Goal: Task Accomplishment & Management: Manage account settings

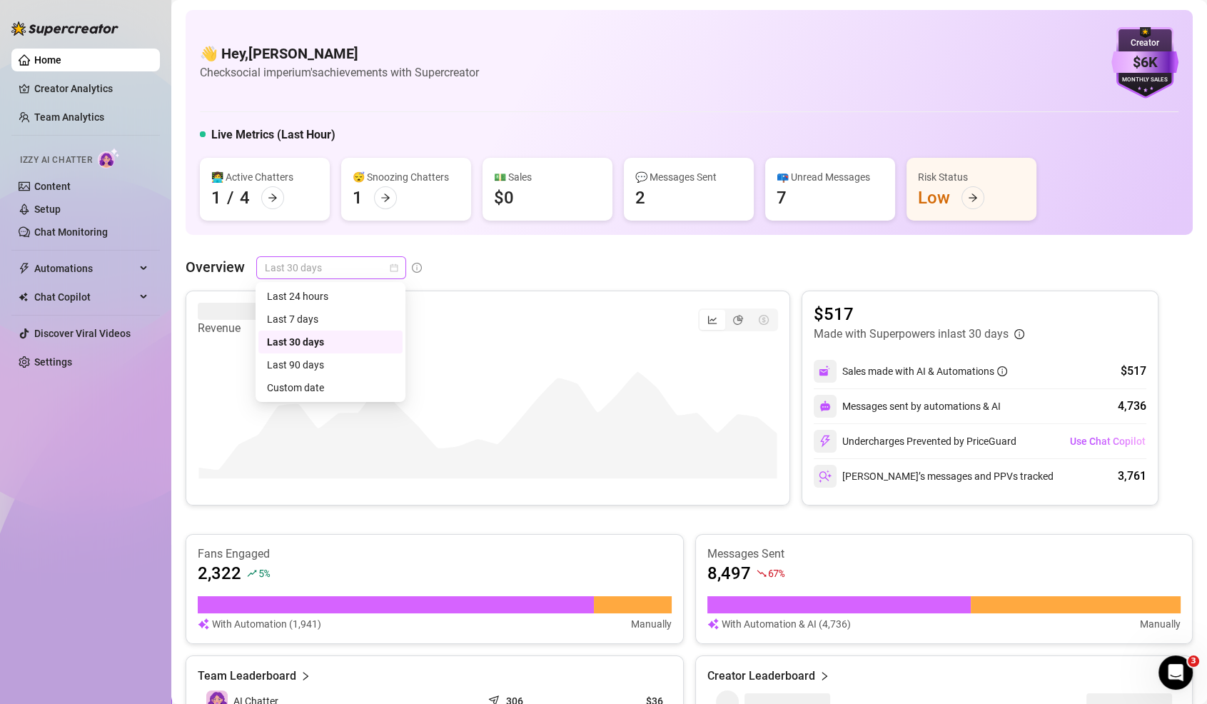
click at [337, 268] on span "Last 30 days" at bounding box center [331, 267] width 133 height 21
click at [323, 317] on div "Last 7 days" at bounding box center [330, 319] width 127 height 16
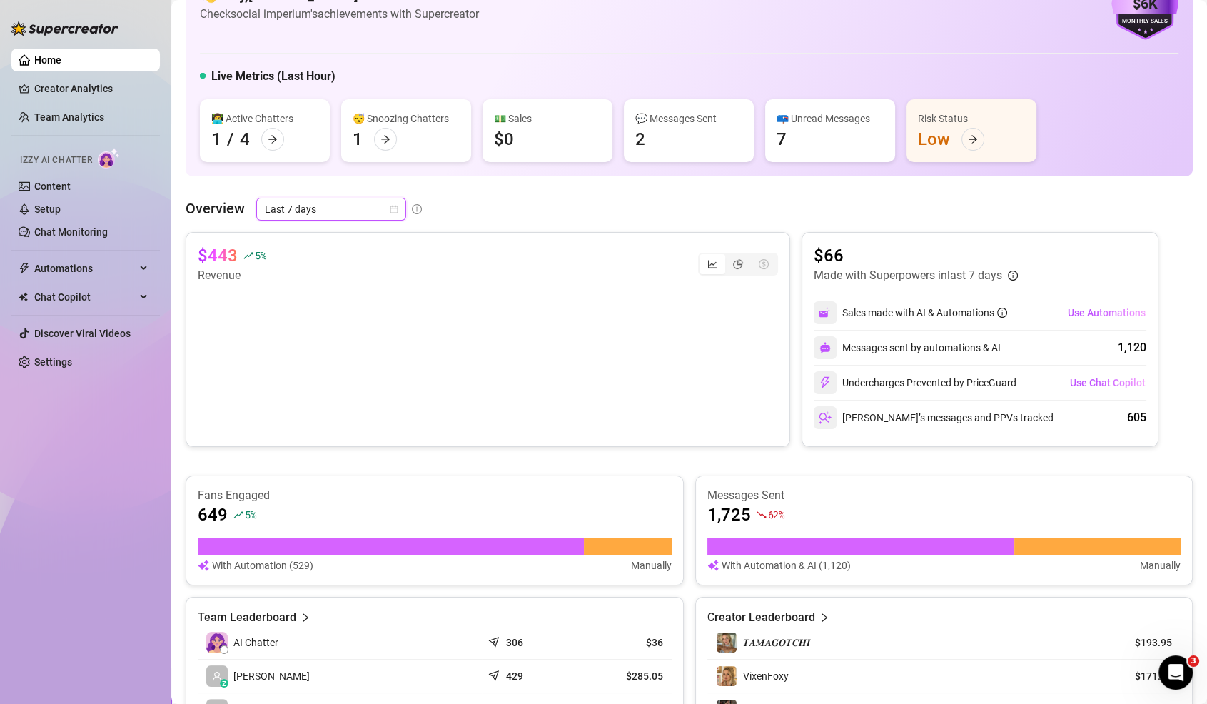
scroll to position [49, 0]
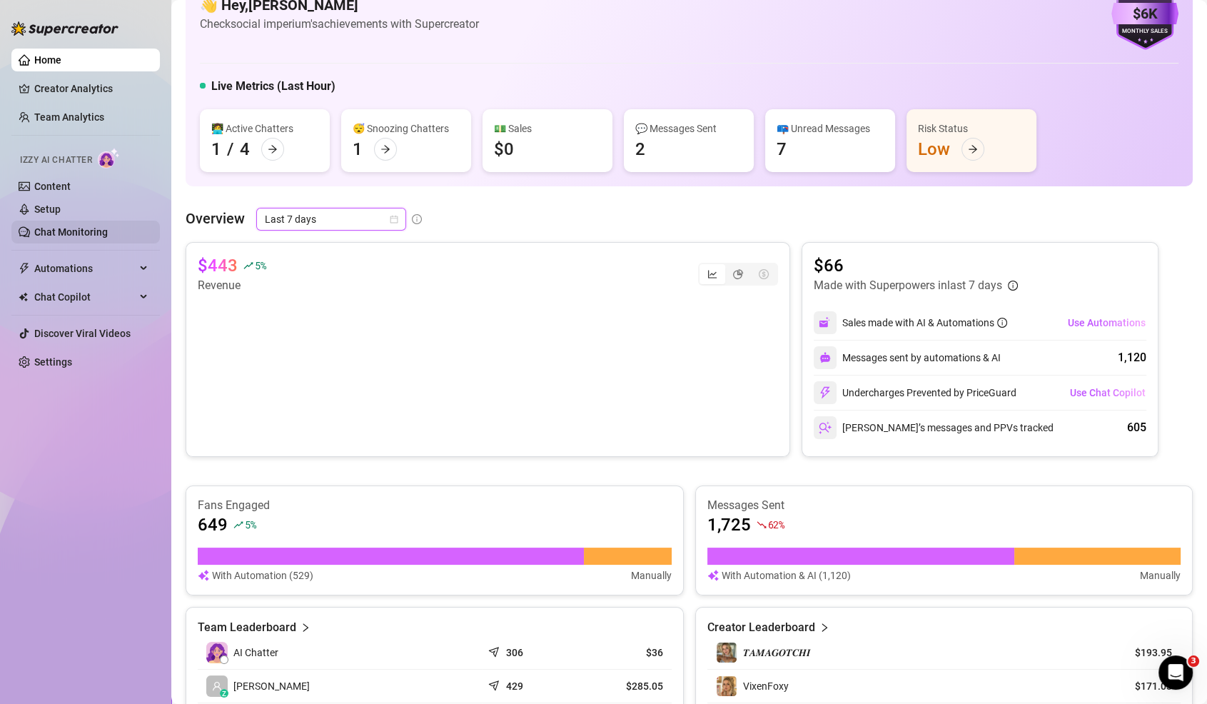
click at [72, 237] on link "Chat Monitoring" at bounding box center [70, 231] width 73 height 11
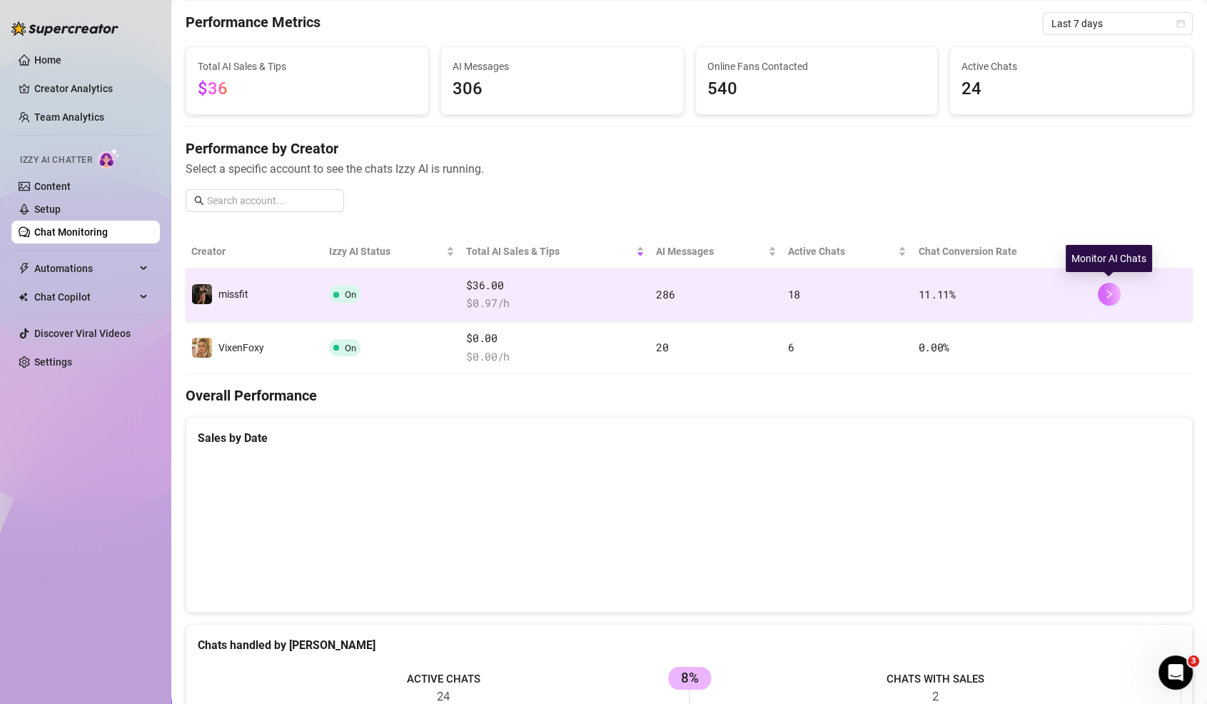
click at [1107, 295] on icon "right" at bounding box center [1109, 294] width 5 height 9
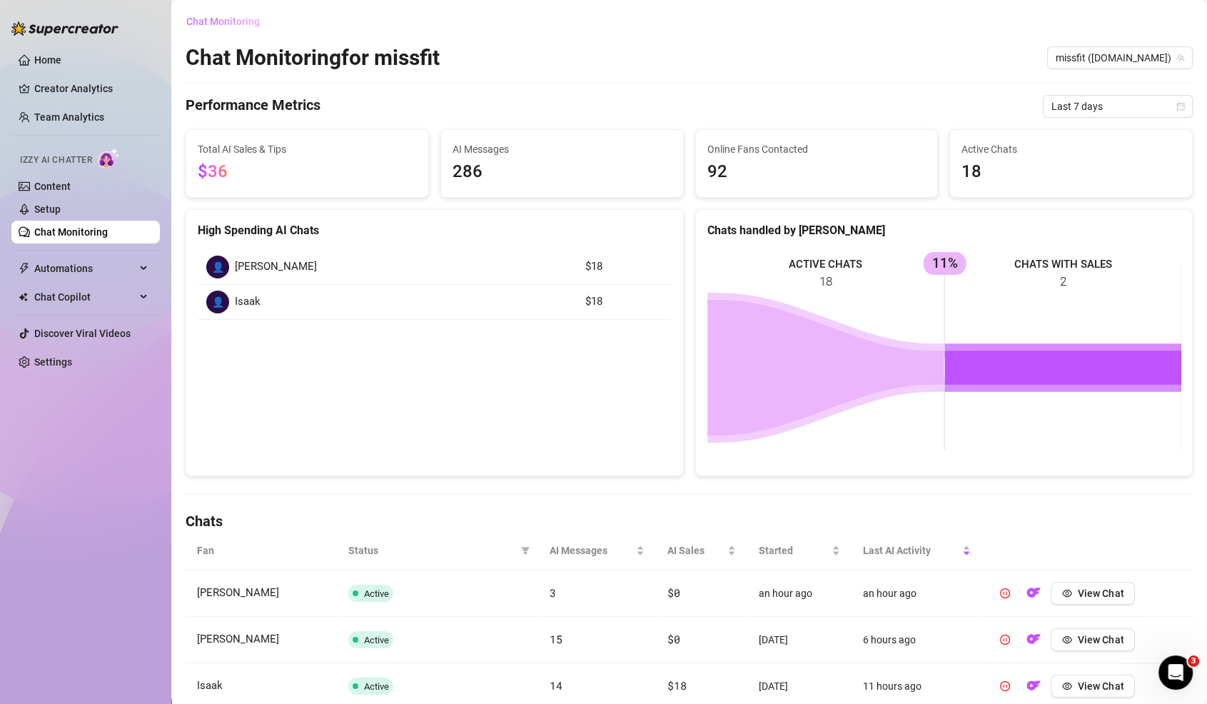
click at [219, 24] on span "Chat Monitoring" at bounding box center [222, 21] width 73 height 11
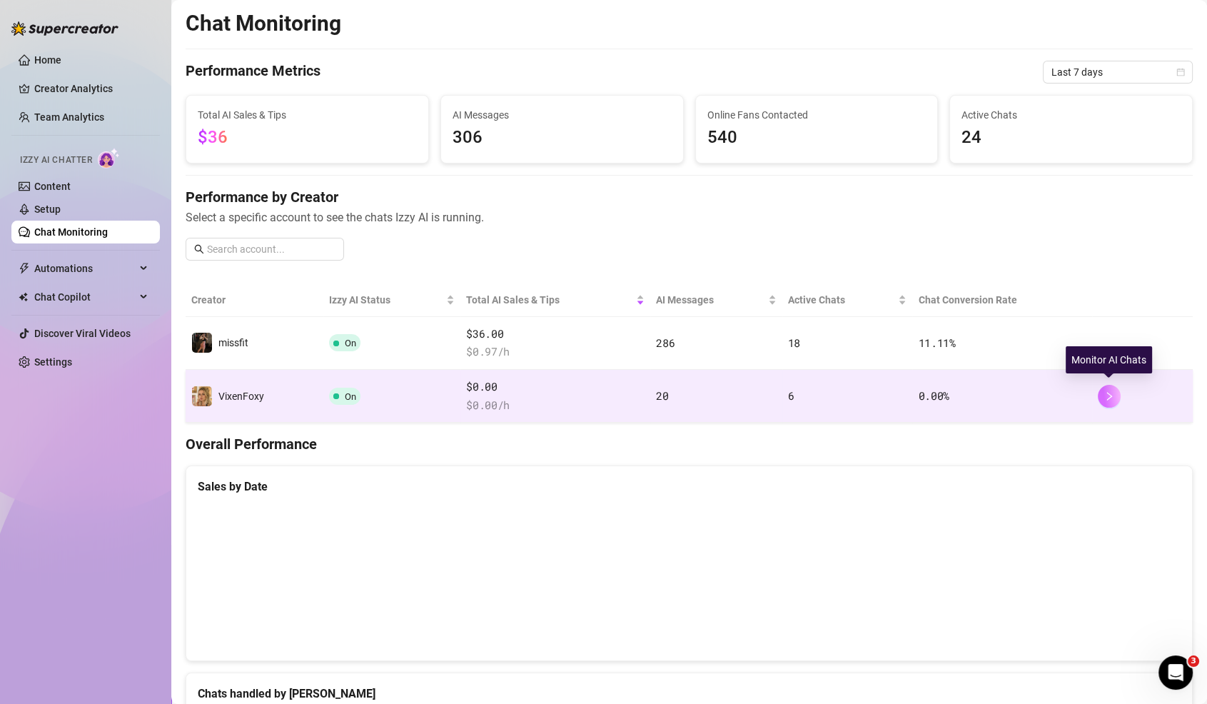
click at [1116, 392] on button "button" at bounding box center [1108, 396] width 23 height 23
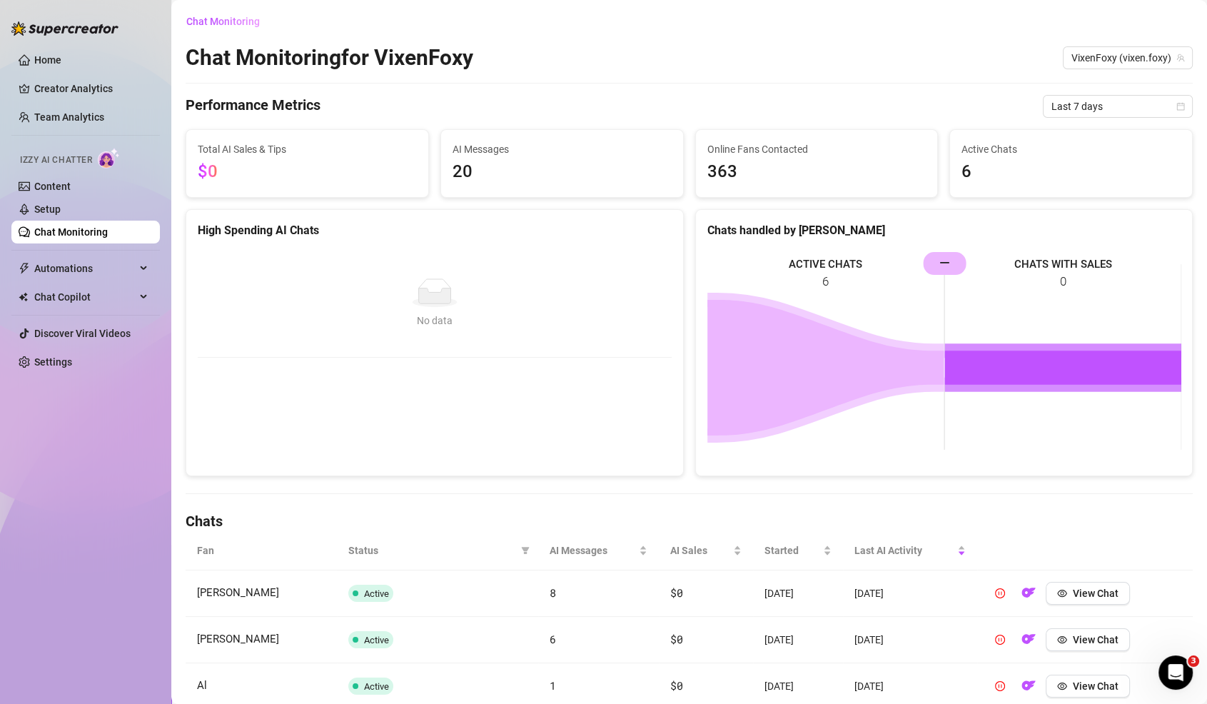
click at [1081, 119] on div "Chat Monitoring Chat Monitoring for VixenFoxy VixenFoxy (vixen.foxy) Performanc…" at bounding box center [689, 457] width 1007 height 895
click at [1082, 115] on span "Last 7 days" at bounding box center [1117, 106] width 133 height 21
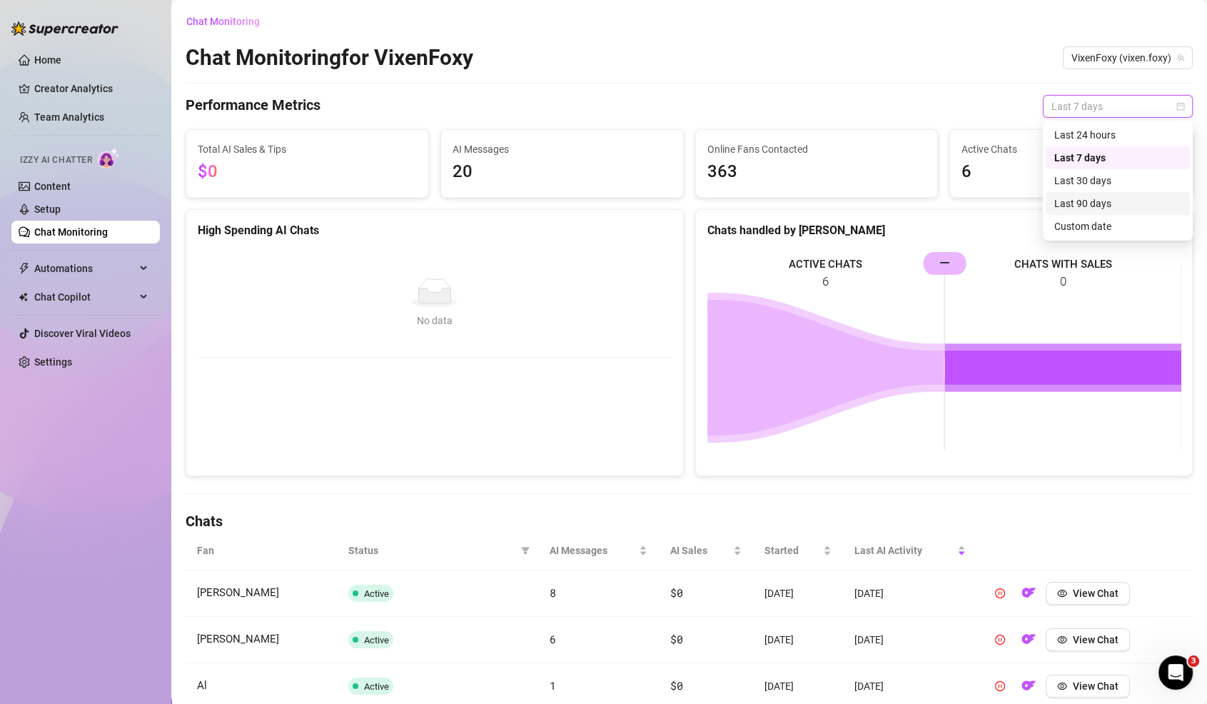
click at [1081, 194] on div "Last 90 days" at bounding box center [1117, 203] width 144 height 23
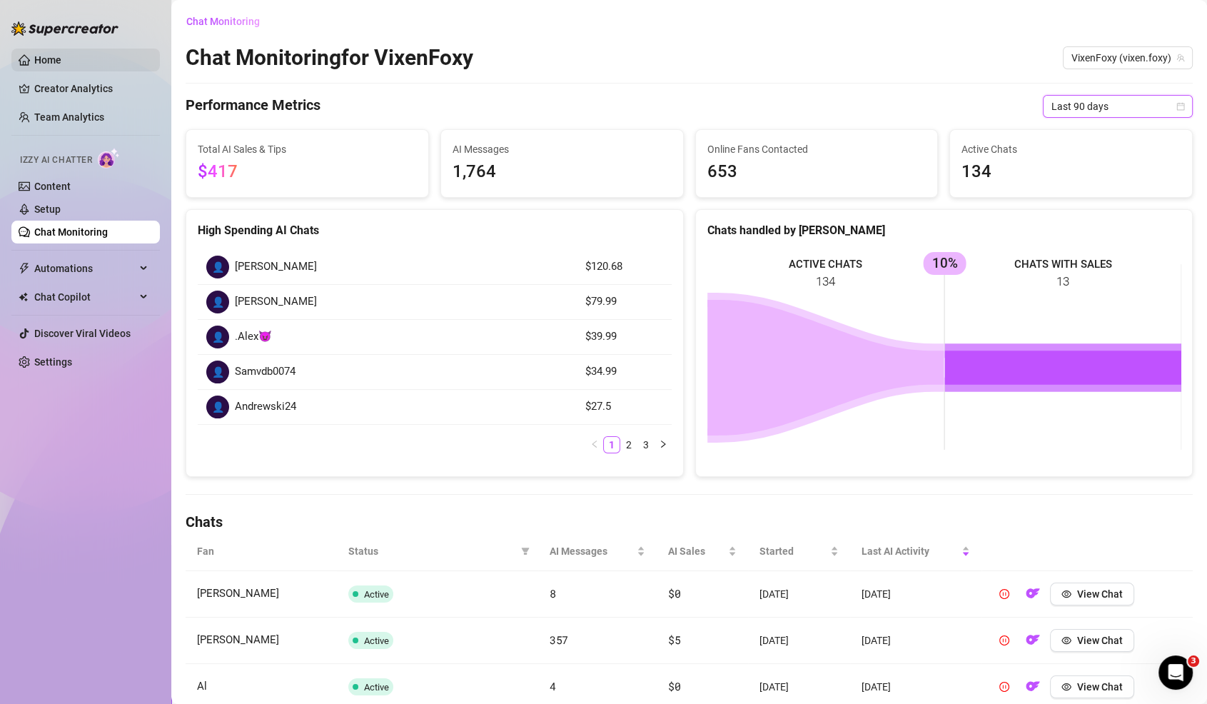
click at [61, 54] on link "Home" at bounding box center [47, 59] width 27 height 11
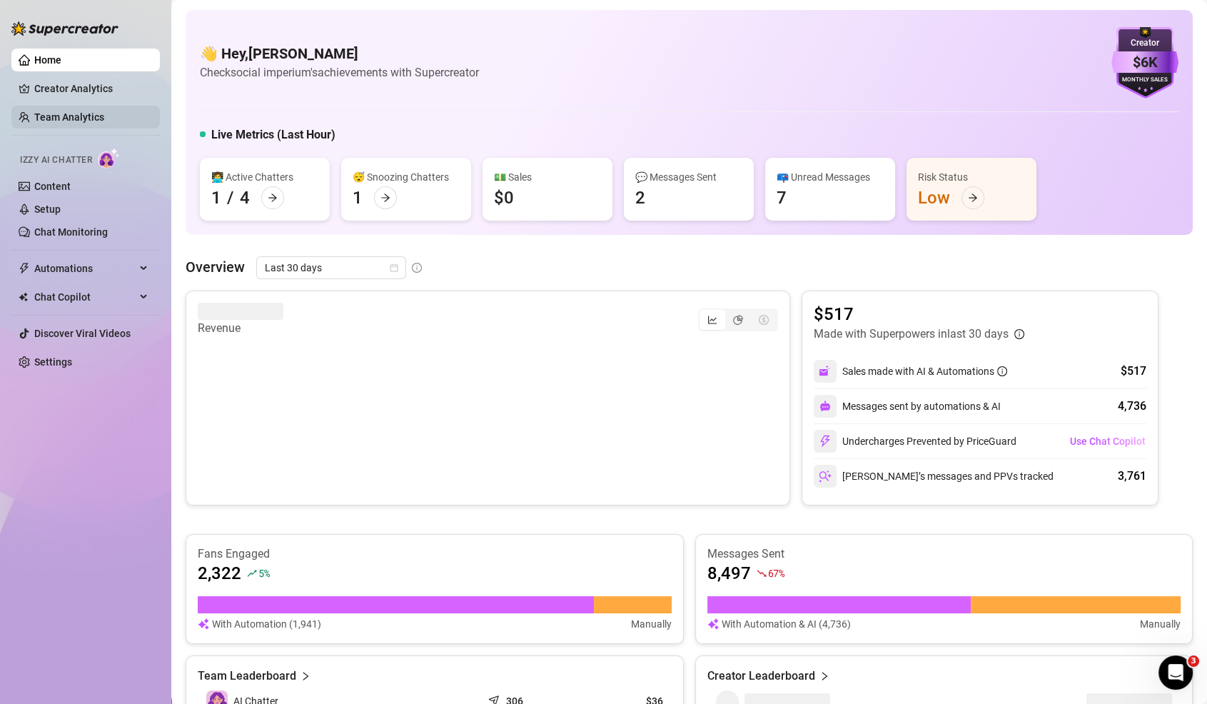
click at [86, 111] on link "Team Analytics" at bounding box center [69, 116] width 70 height 11
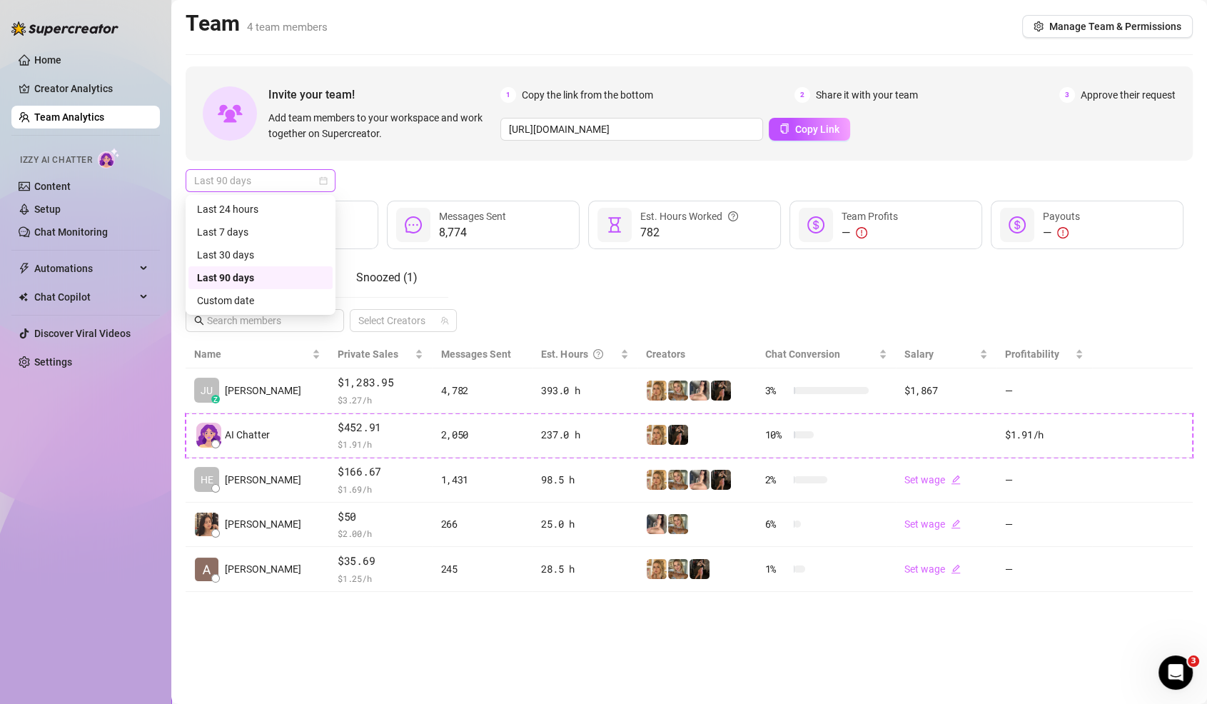
click at [258, 176] on span "Last 90 days" at bounding box center [260, 180] width 133 height 21
drag, startPoint x: 244, startPoint y: 244, endPoint x: 244, endPoint y: 230, distance: 13.6
click at [244, 243] on div "Last 30 days" at bounding box center [260, 254] width 144 height 23
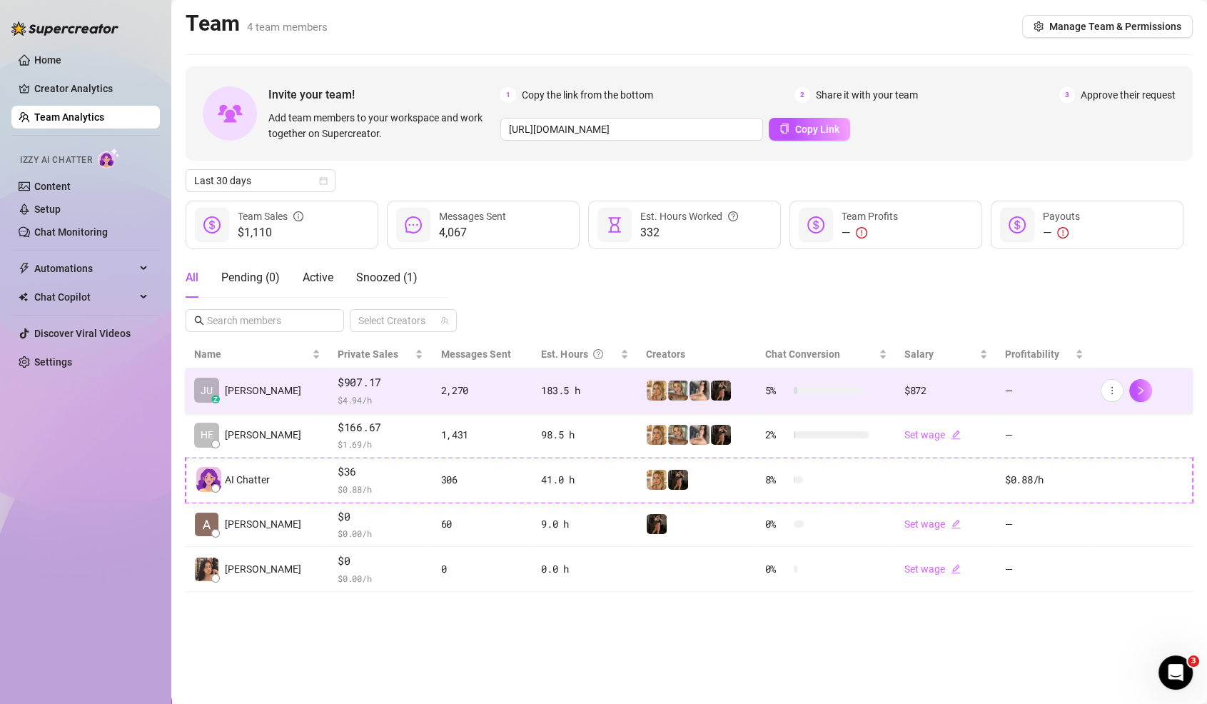
click at [402, 378] on td "$907.17 $ 4.94 /h" at bounding box center [380, 390] width 103 height 45
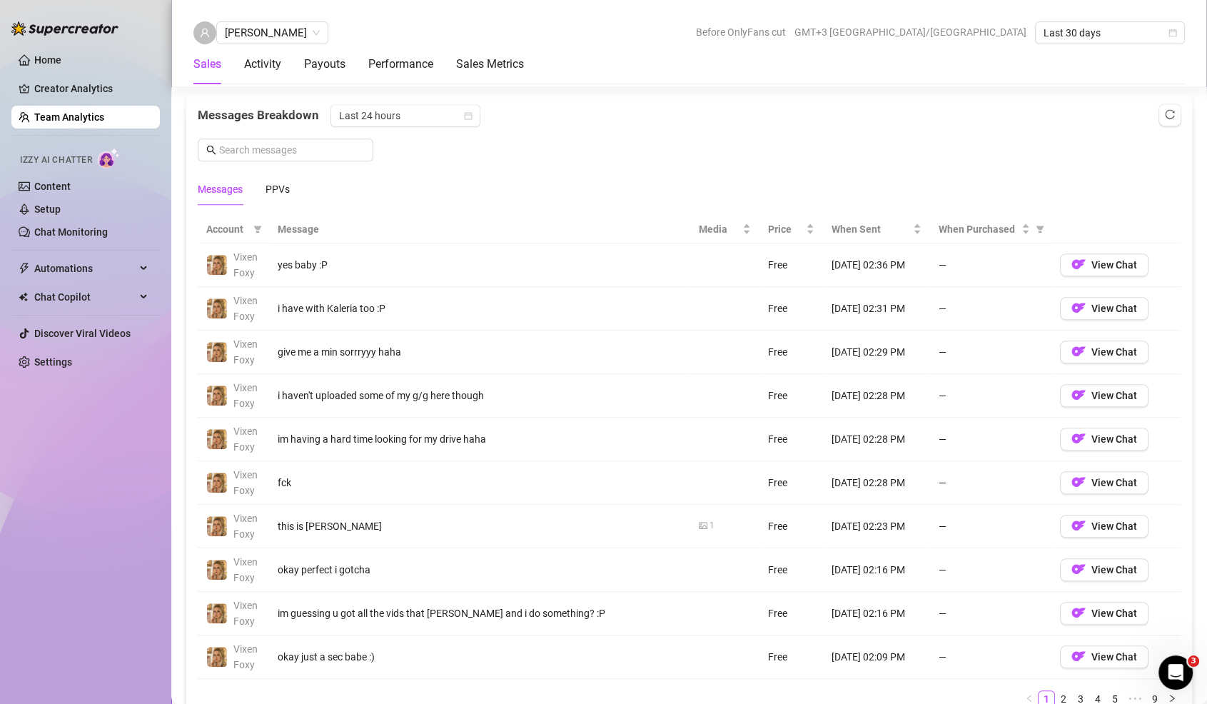
scroll to position [910, 0]
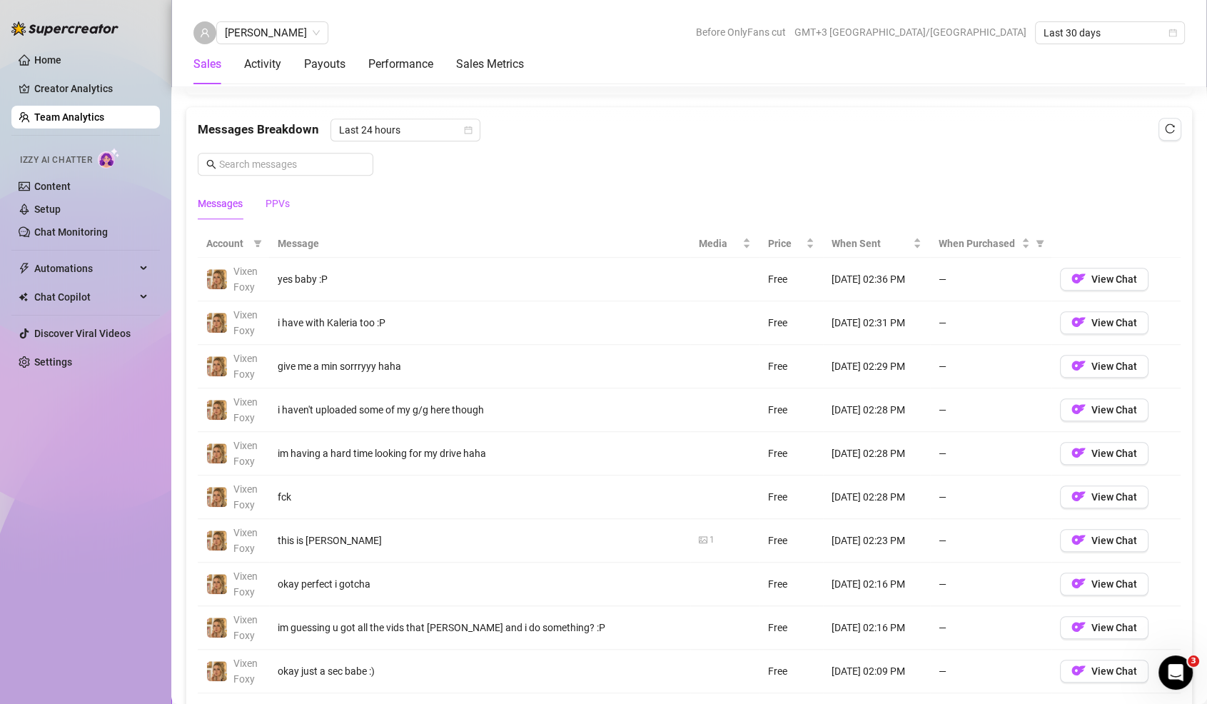
click at [278, 203] on div "PPVs" at bounding box center [277, 203] width 24 height 16
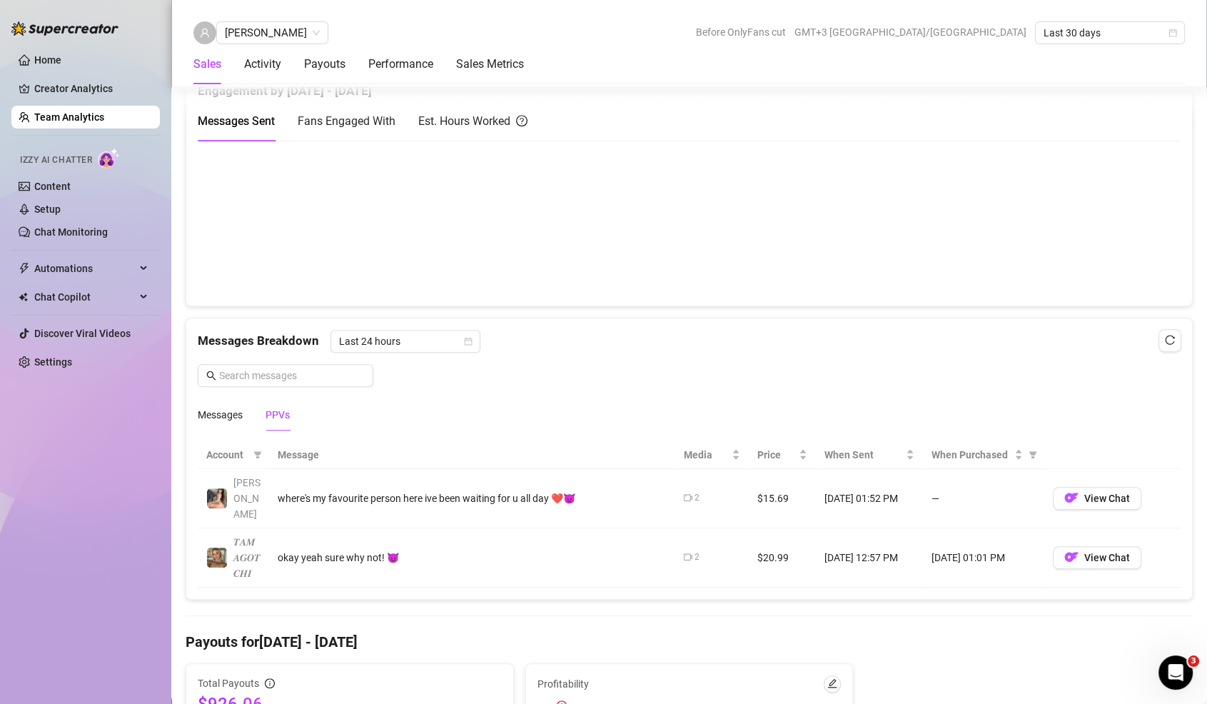
scroll to position [563, 0]
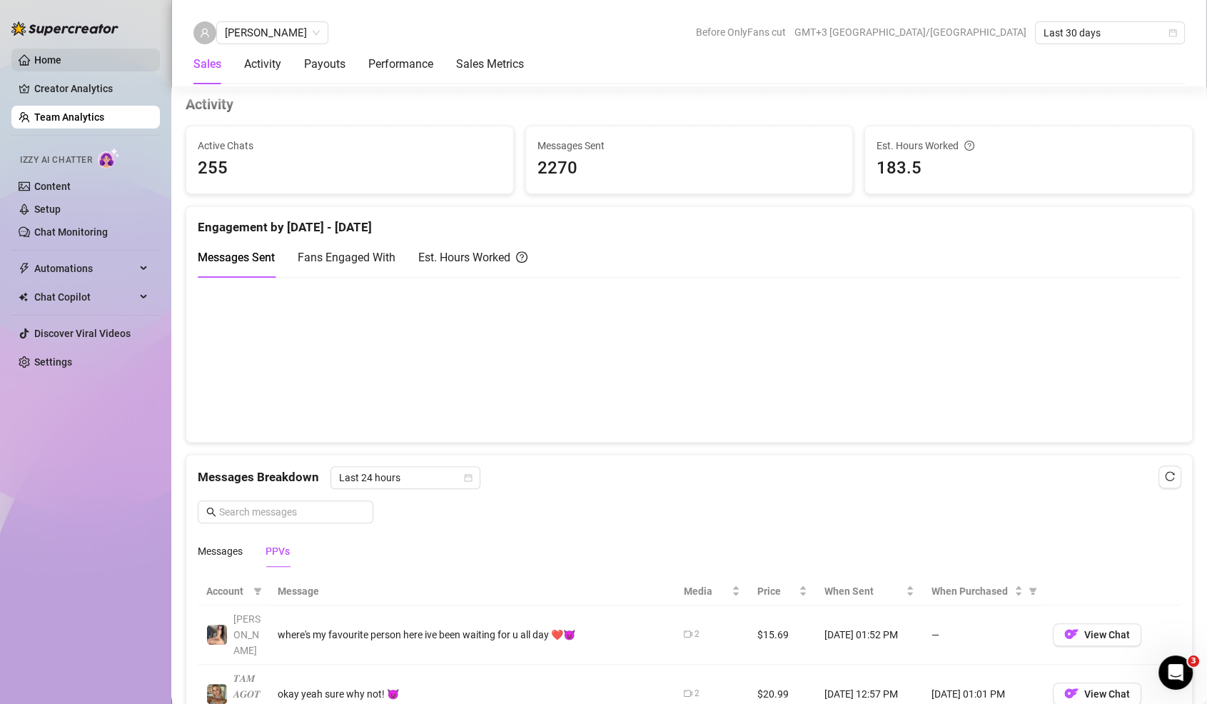
click at [61, 66] on link "Home" at bounding box center [47, 59] width 27 height 11
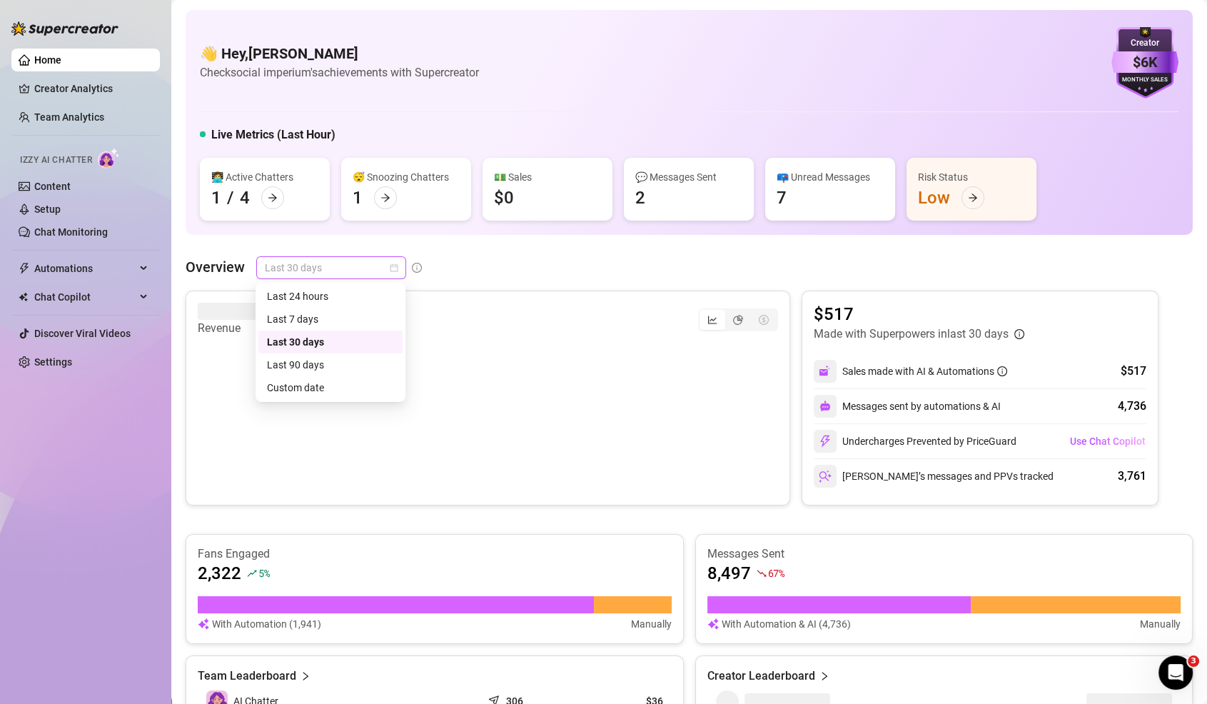
click at [318, 278] on div "Last 30 days" at bounding box center [331, 267] width 150 height 23
click at [315, 308] on div "Last 7 days" at bounding box center [330, 319] width 144 height 23
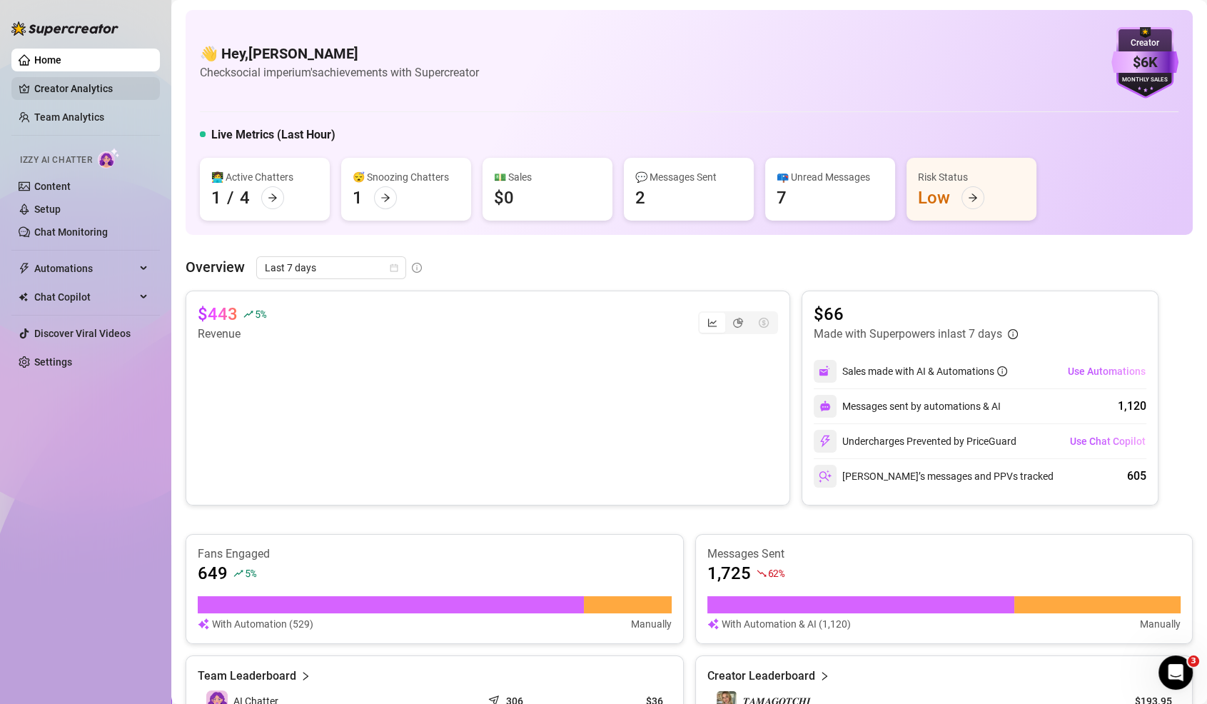
click at [91, 84] on link "Creator Analytics" at bounding box center [91, 88] width 114 height 23
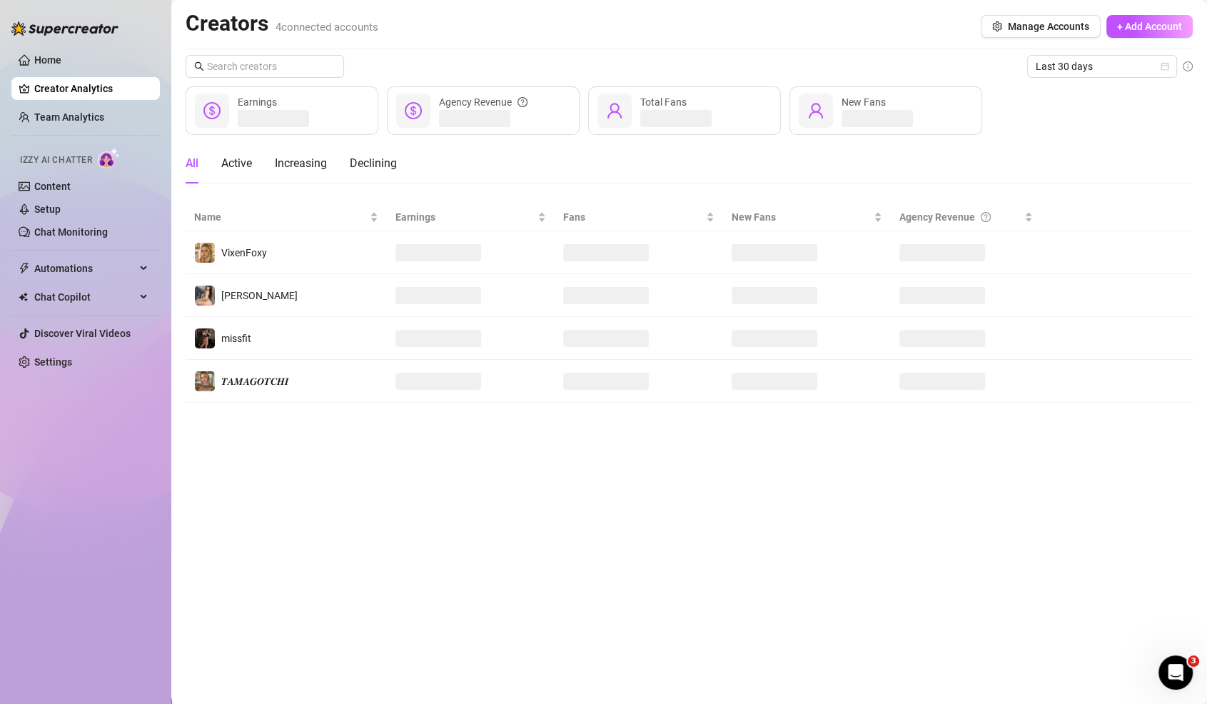
click at [17, 103] on ul "Home Creator Analytics Team Analytics Izzy AI Chatter Content Setup Chat Monito…" at bounding box center [85, 211] width 148 height 336
click at [34, 111] on link "Team Analytics" at bounding box center [69, 116] width 70 height 11
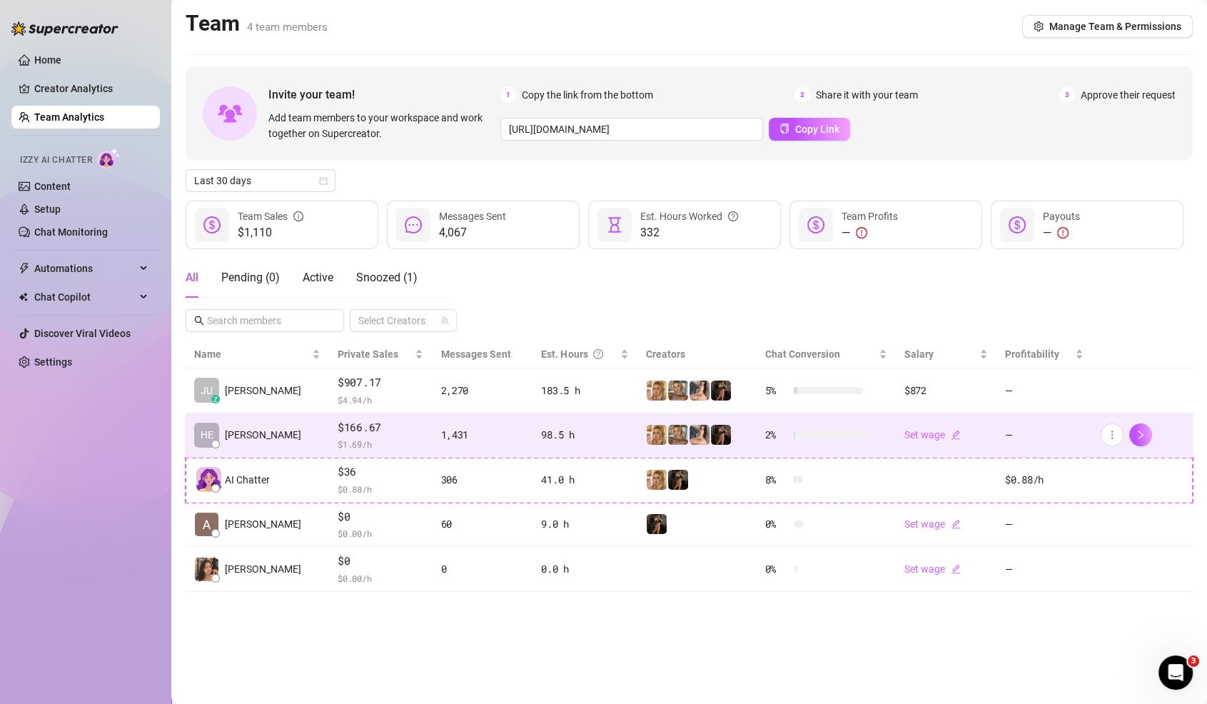
click at [432, 418] on td "1,431" at bounding box center [482, 435] width 101 height 45
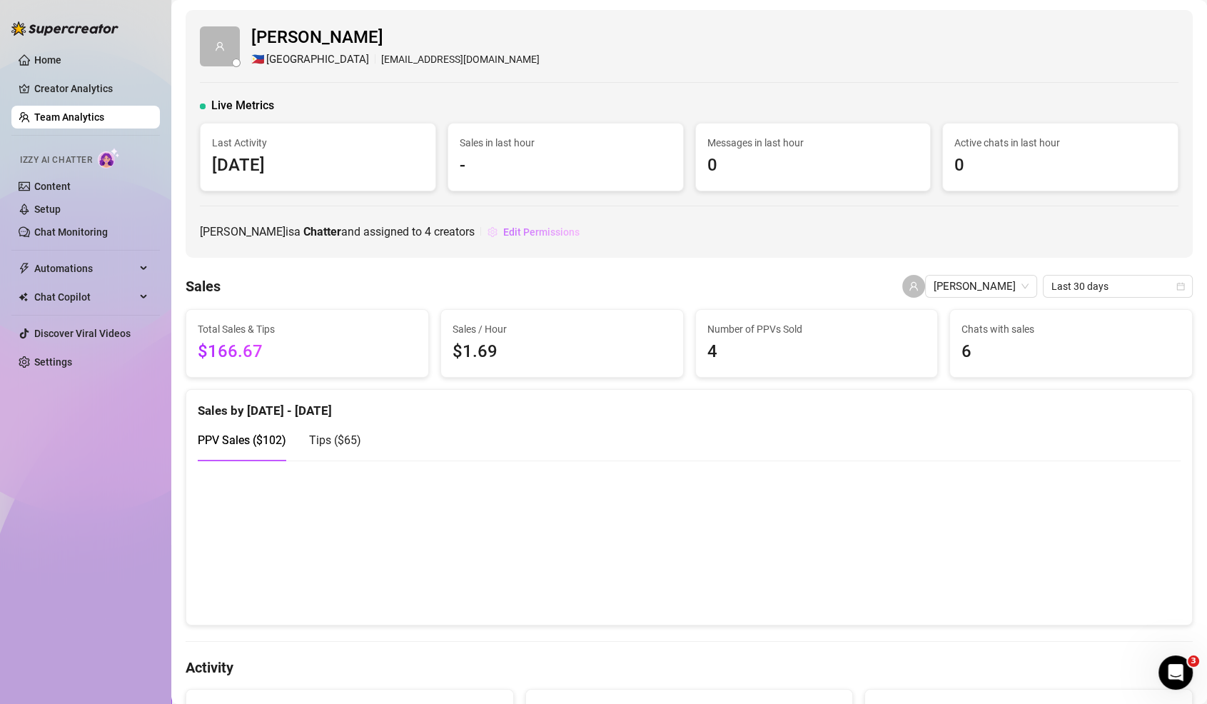
click at [503, 228] on span "Edit Permissions" at bounding box center [541, 231] width 76 height 11
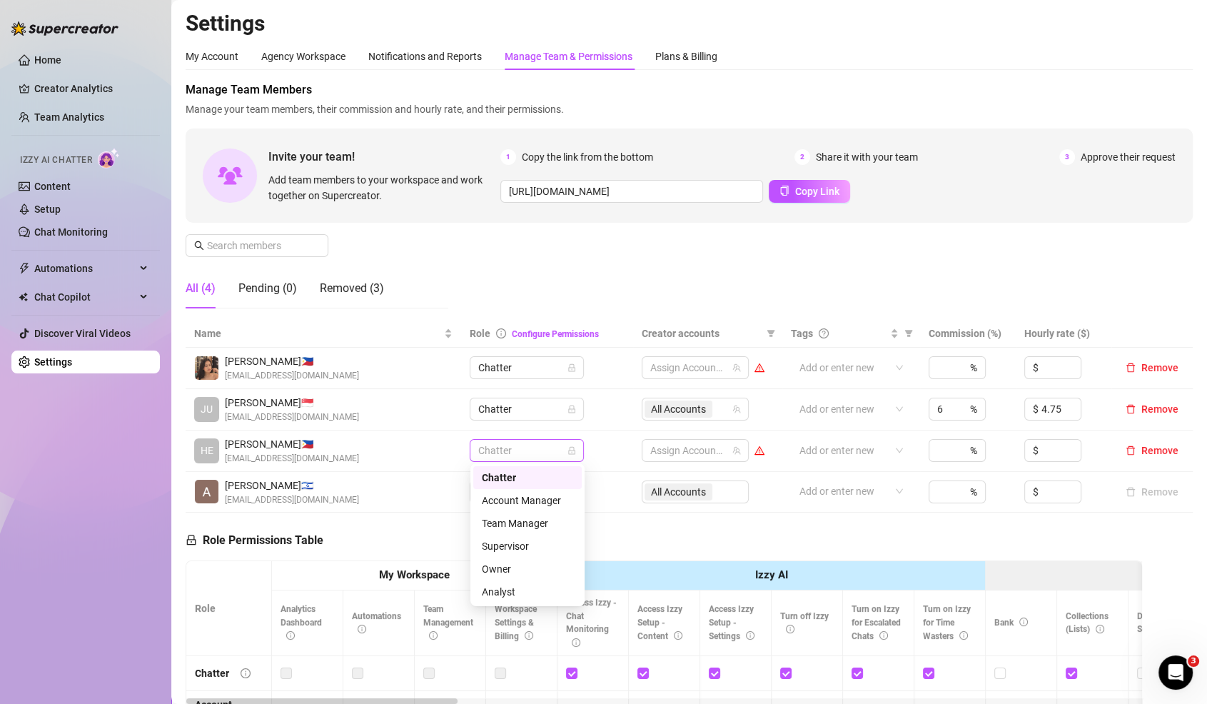
click at [541, 448] on span "Chatter" at bounding box center [526, 450] width 97 height 21
click at [41, 113] on link "Team Analytics" at bounding box center [69, 116] width 70 height 11
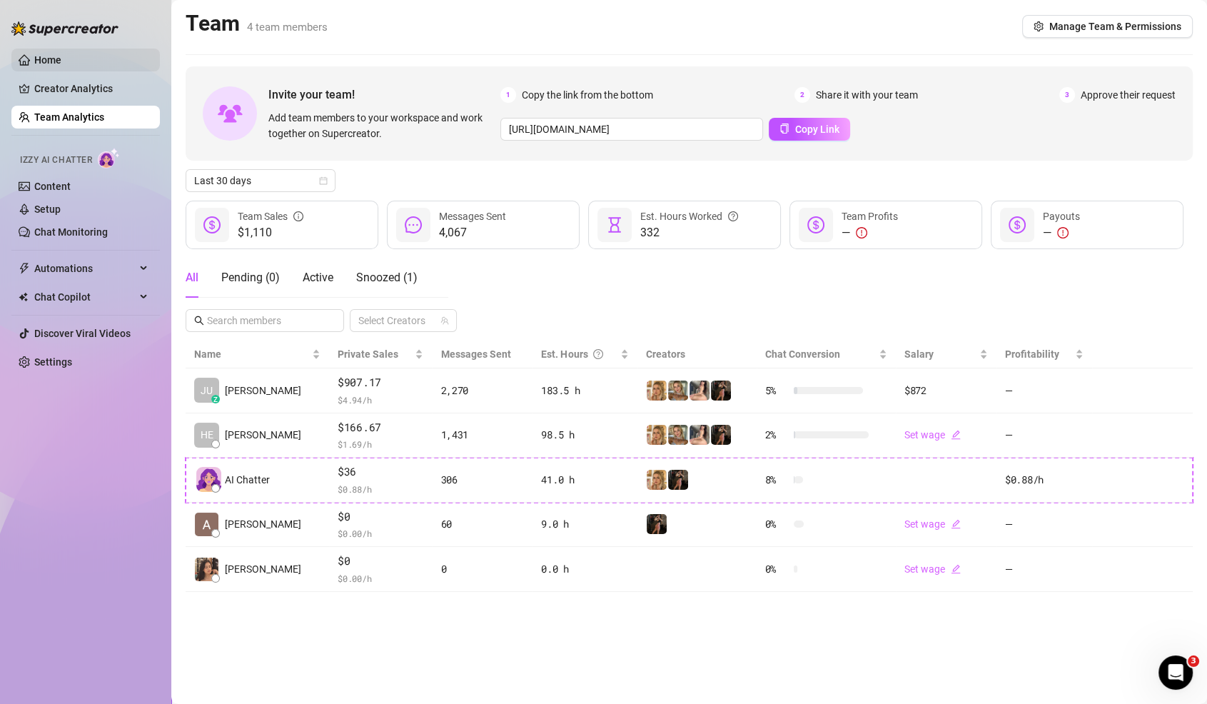
click at [61, 57] on link "Home" at bounding box center [47, 59] width 27 height 11
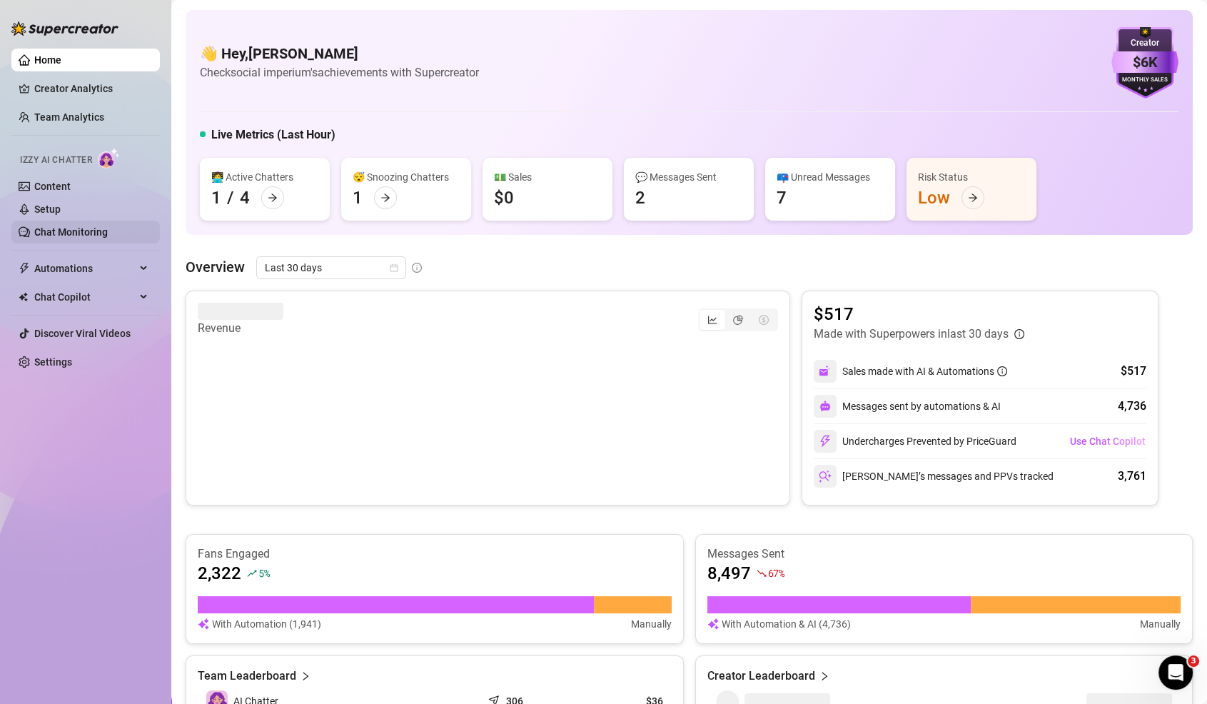
click at [49, 226] on link "Chat Monitoring" at bounding box center [70, 231] width 73 height 11
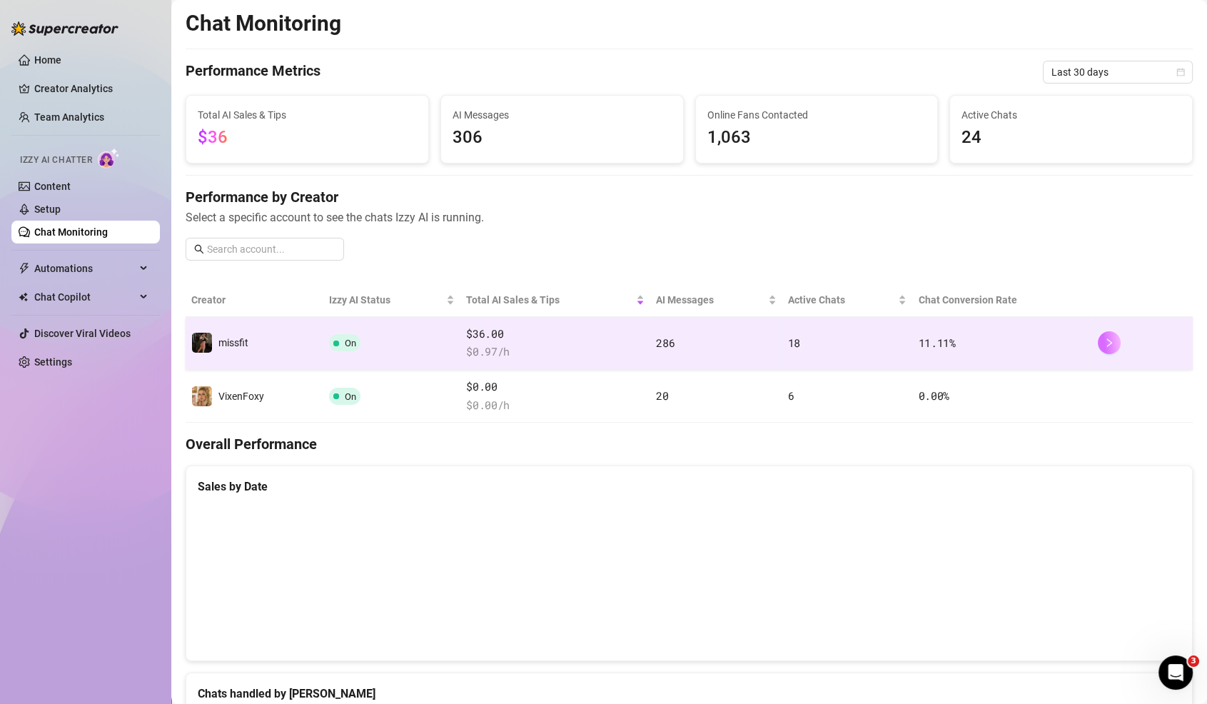
click at [1110, 334] on button "button" at bounding box center [1108, 342] width 23 height 23
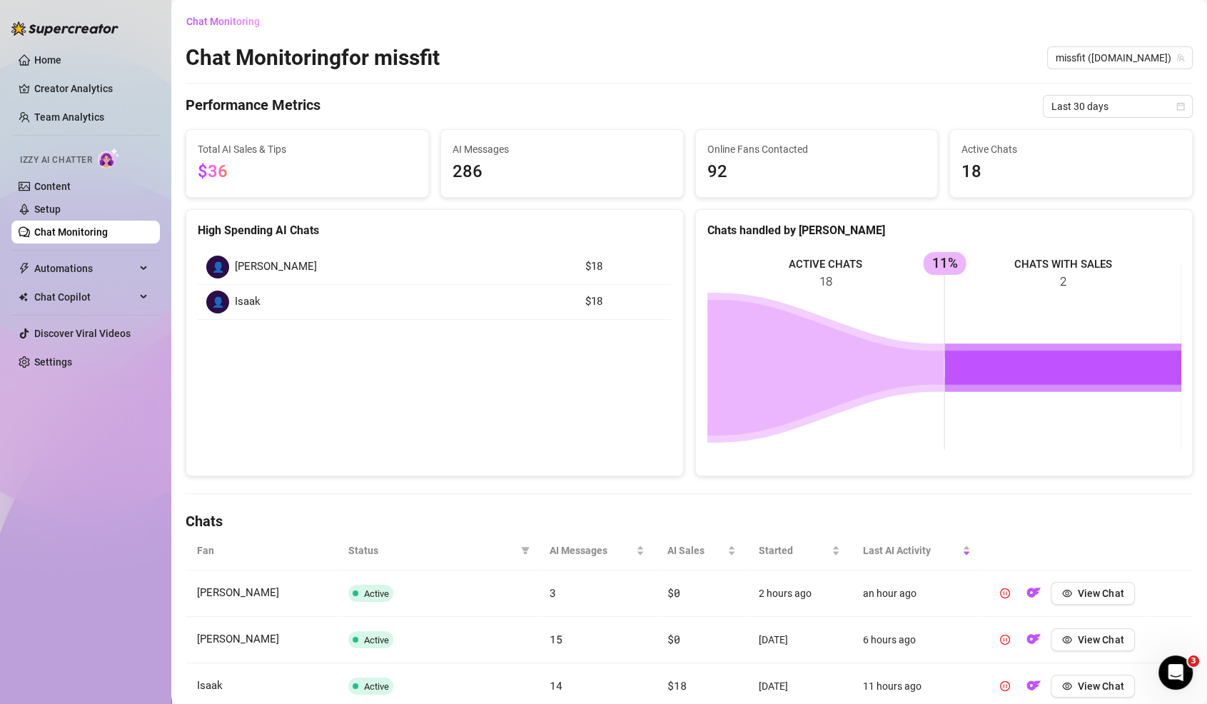
click at [62, 226] on link "Chat Monitoring" at bounding box center [70, 231] width 73 height 11
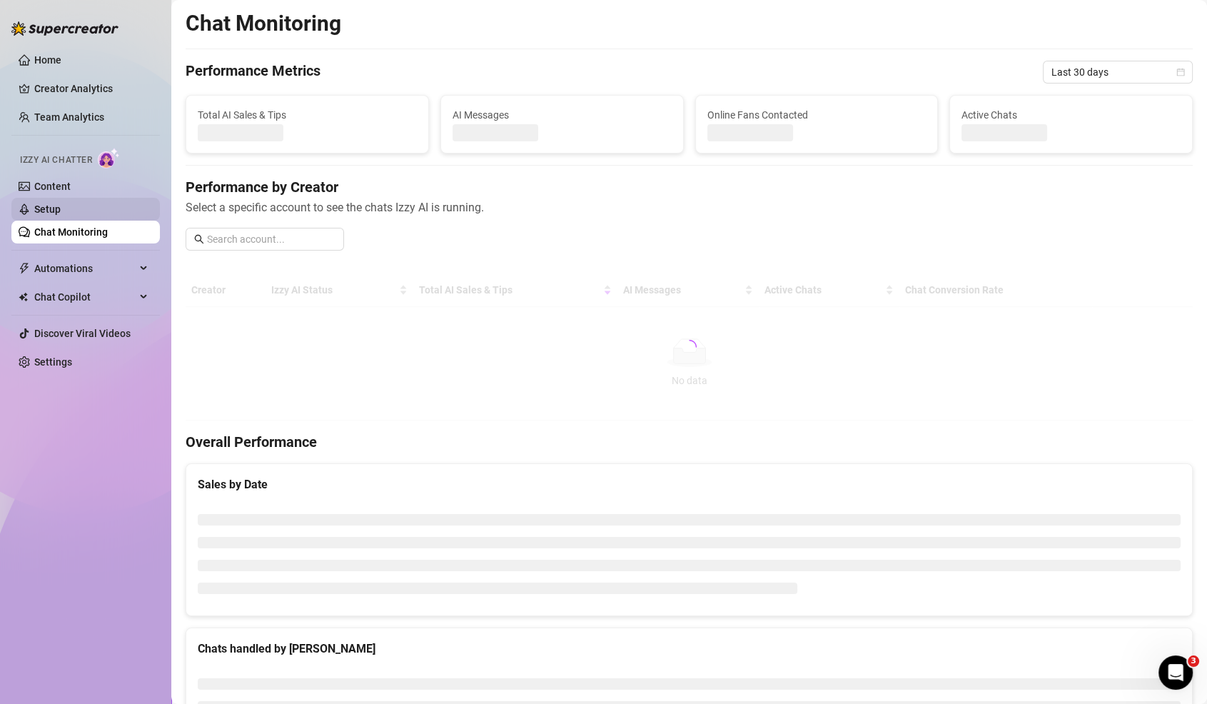
click at [61, 210] on link "Setup" at bounding box center [47, 208] width 26 height 11
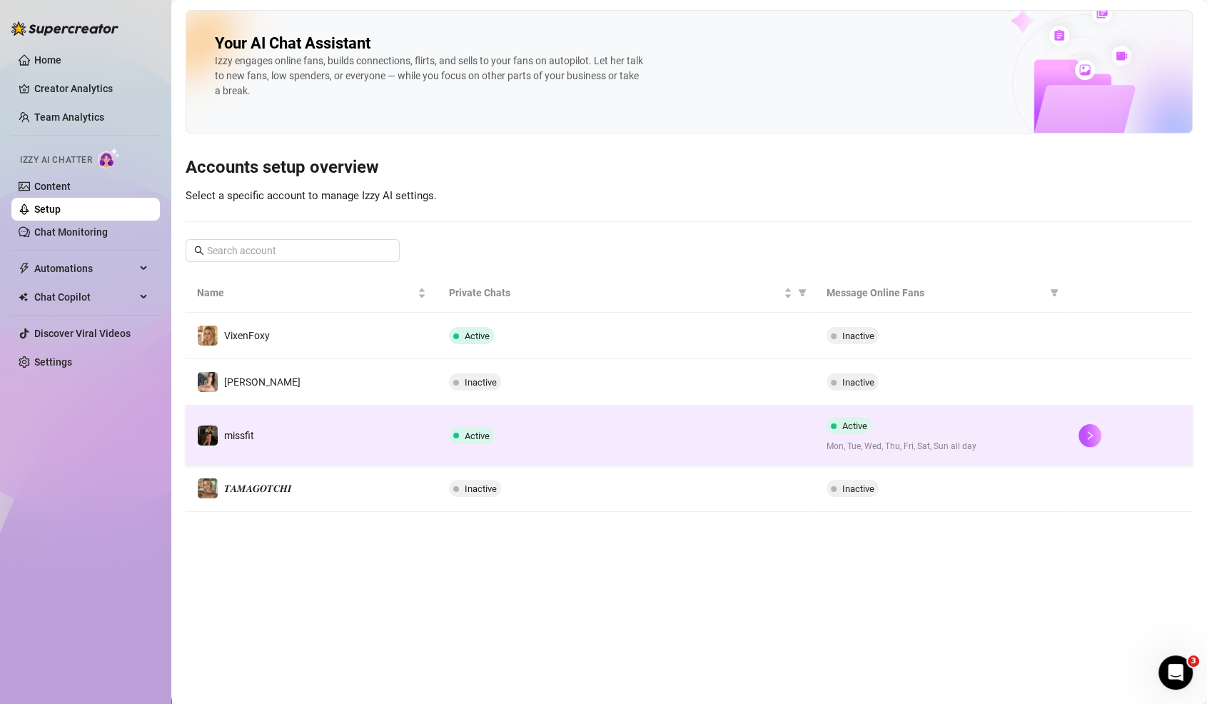
click at [1096, 445] on td at bounding box center [1130, 435] width 126 height 60
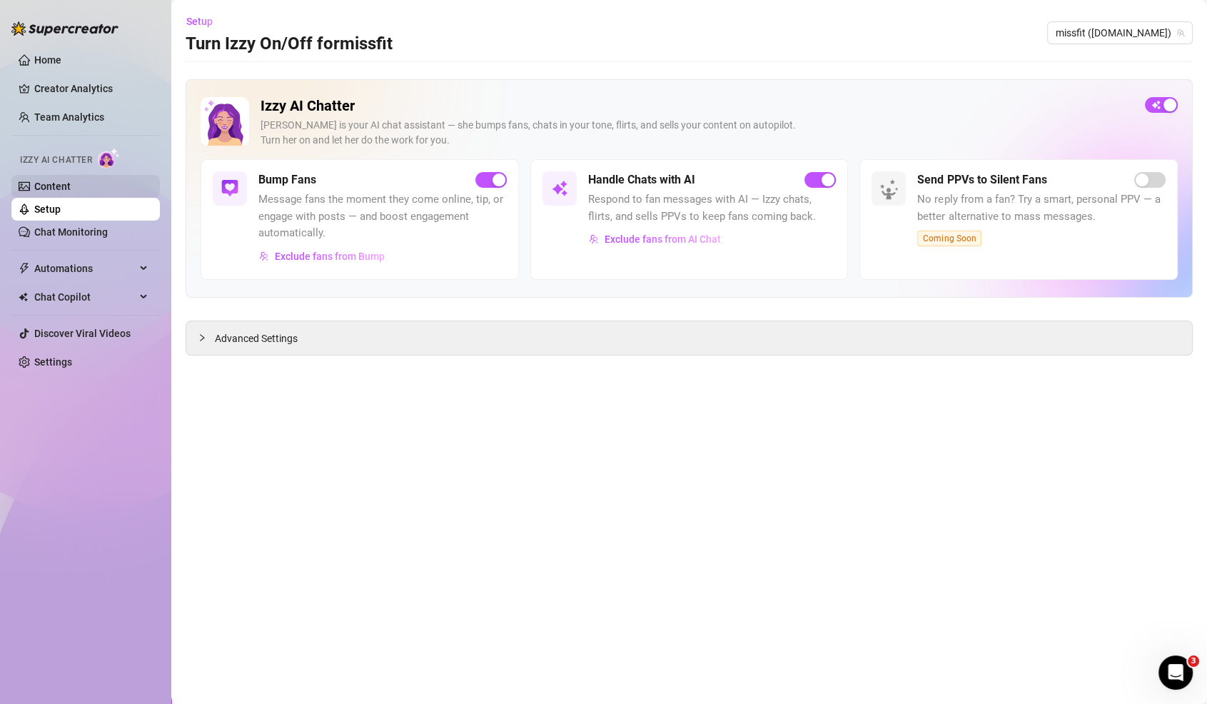
click at [71, 181] on link "Content" at bounding box center [52, 186] width 36 height 11
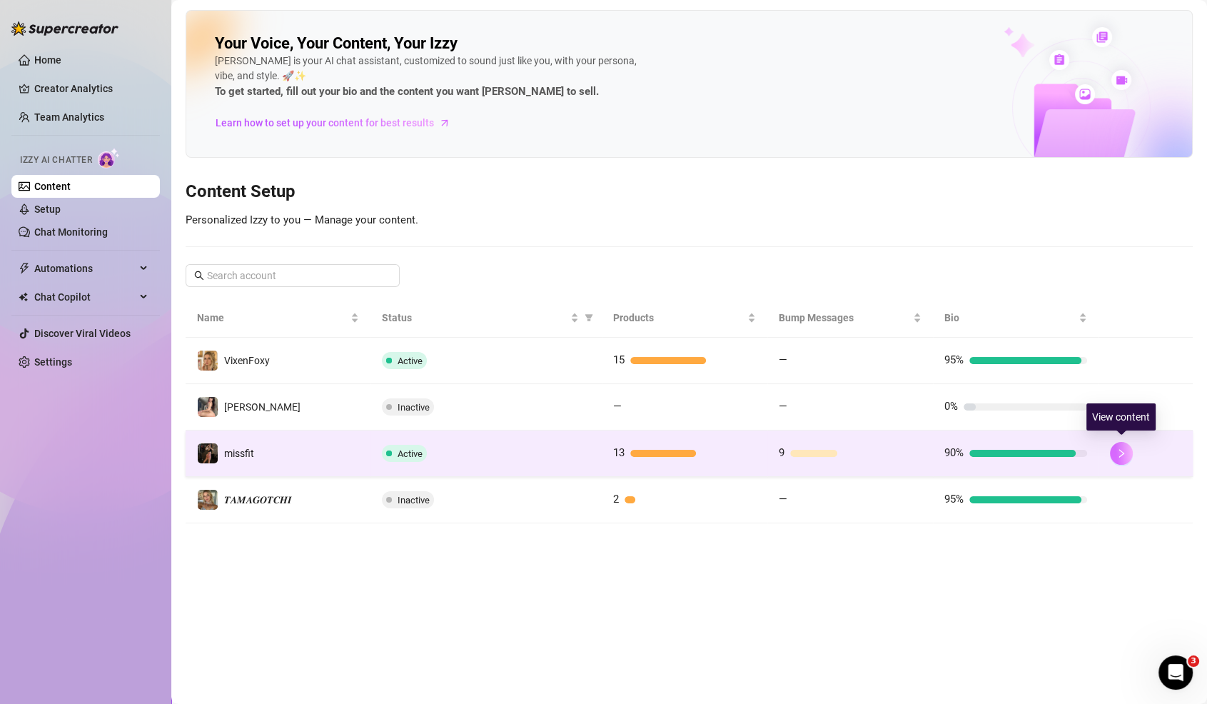
click at [1124, 457] on button "button" at bounding box center [1120, 453] width 23 height 23
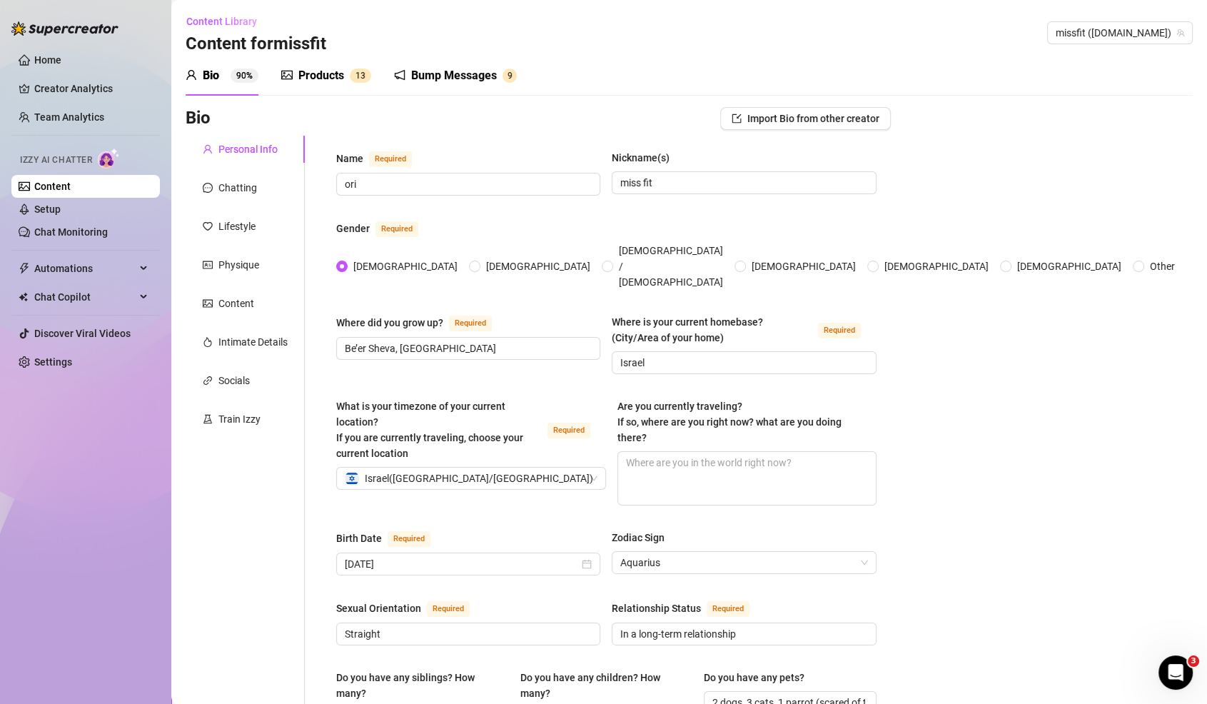
click at [447, 59] on div "Bump Messages 9" at bounding box center [455, 76] width 123 height 40
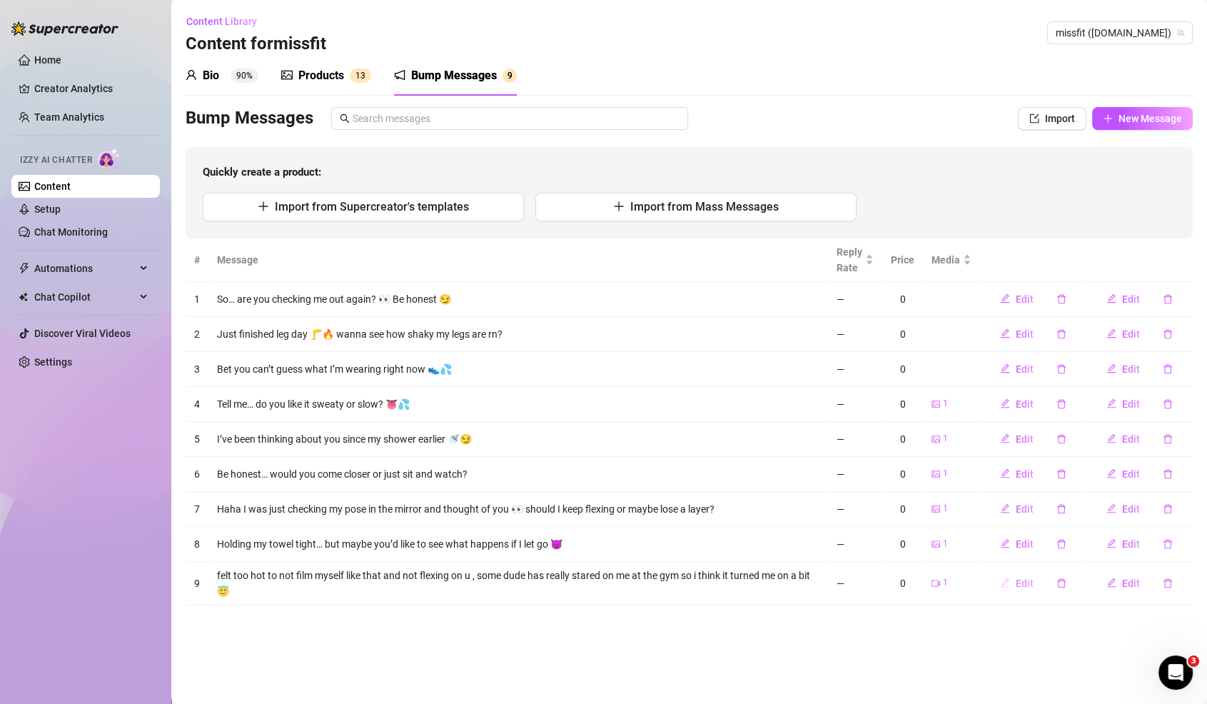
click at [1022, 577] on span "Edit" at bounding box center [1024, 582] width 18 height 11
type textarea "felt too hot to not film myself like that and not flexing on u , some dude has …"
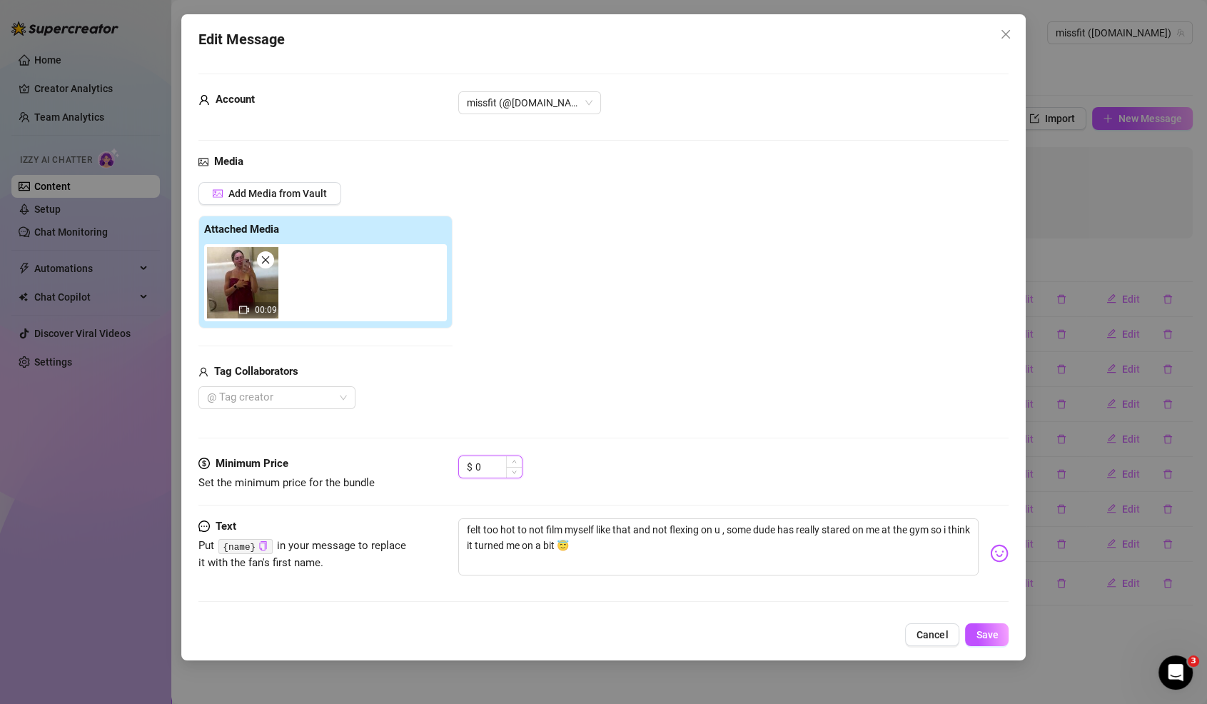
click at [476, 460] on input "0" at bounding box center [498, 466] width 46 height 21
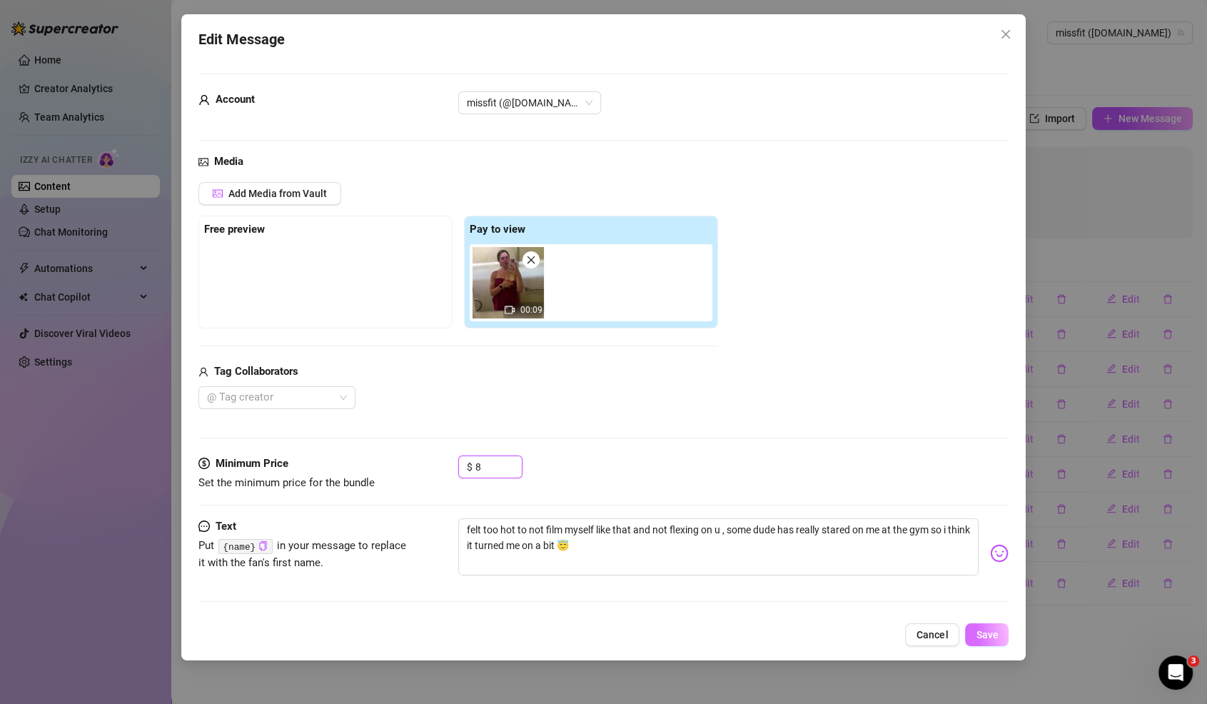
type input "8"
click at [995, 634] on span "Save" at bounding box center [986, 634] width 22 height 11
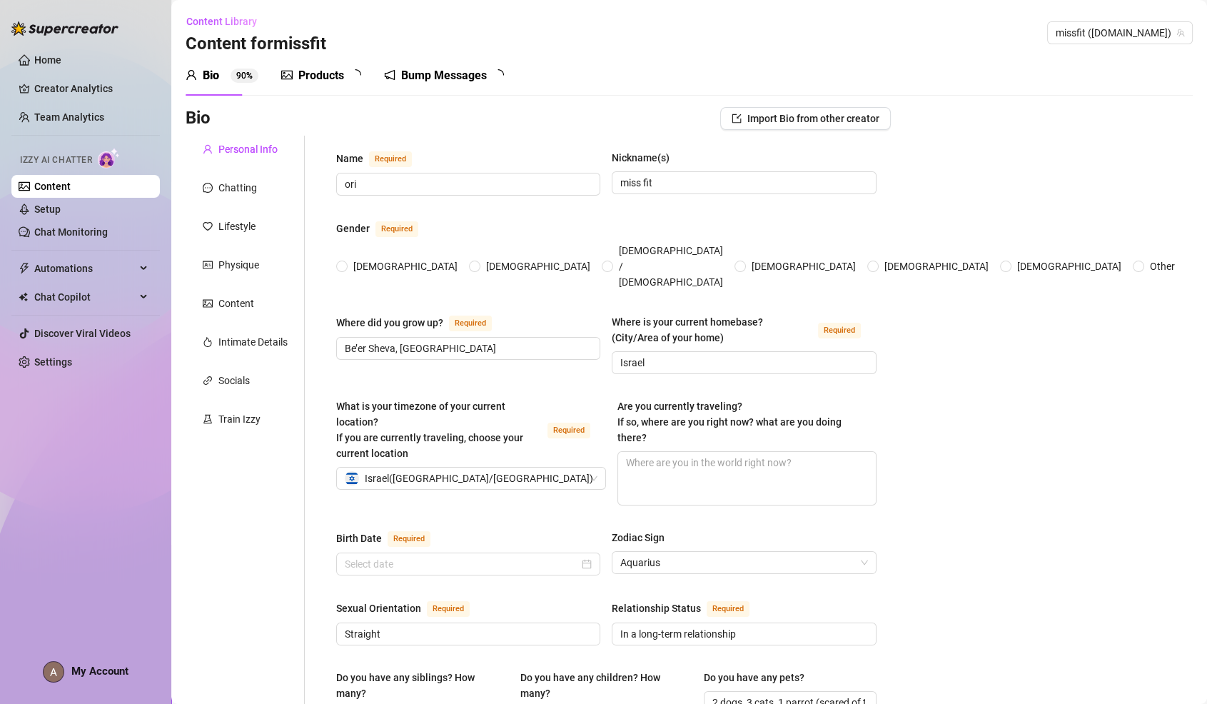
radio input "true"
type input "February 17th, 2004"
click at [56, 59] on link "Home" at bounding box center [47, 59] width 27 height 11
